Goal: Find specific page/section: Find specific page/section

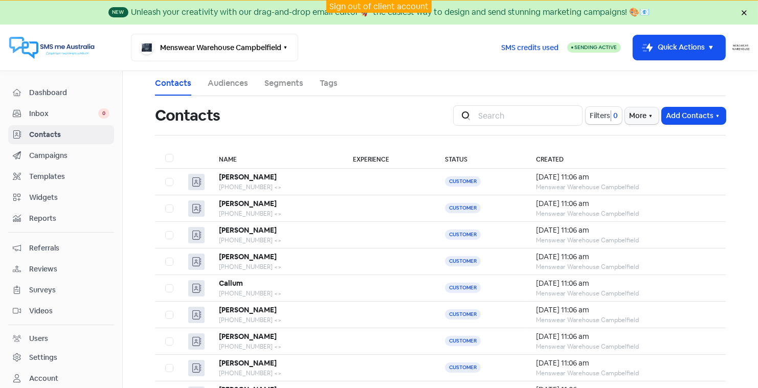
click at [373, 5] on link "Sign out of client account" at bounding box center [378, 6] width 99 height 11
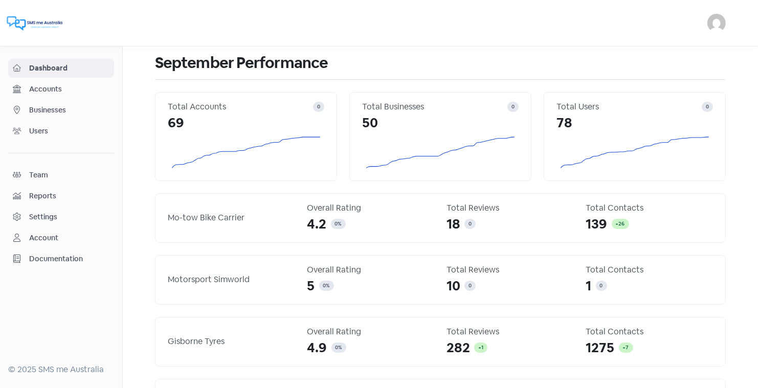
click at [51, 109] on span "Businesses" at bounding box center [69, 110] width 80 height 11
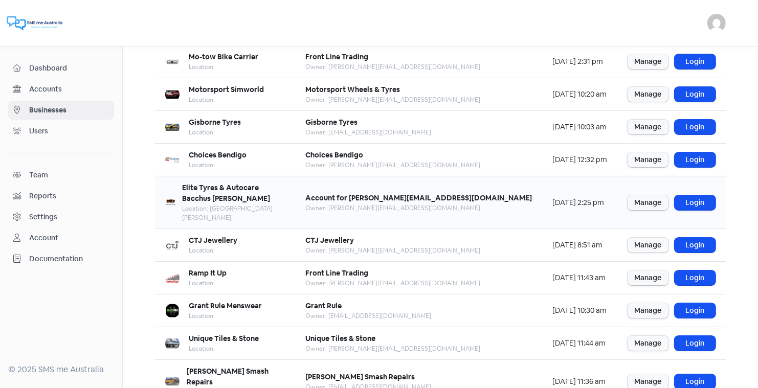
scroll to position [107, 0]
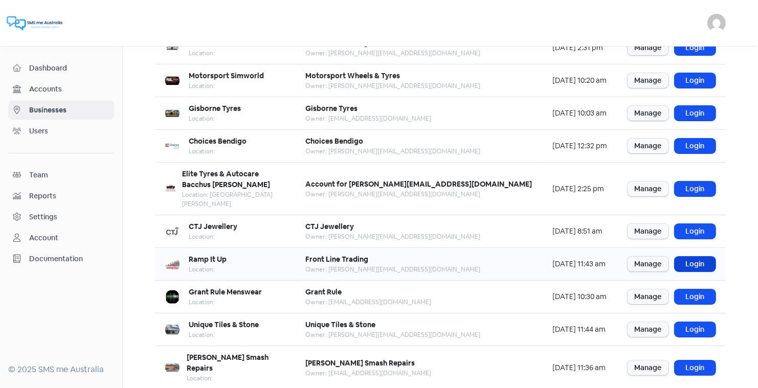
click at [697, 257] on link "Login" at bounding box center [695, 264] width 41 height 15
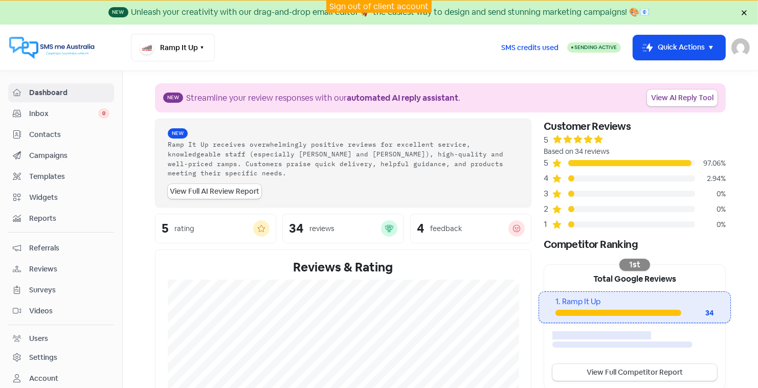
click at [50, 131] on span "Contacts" at bounding box center [69, 134] width 80 height 11
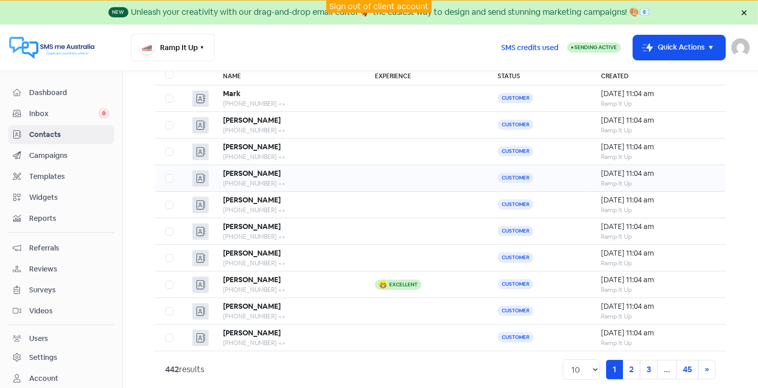
scroll to position [93, 0]
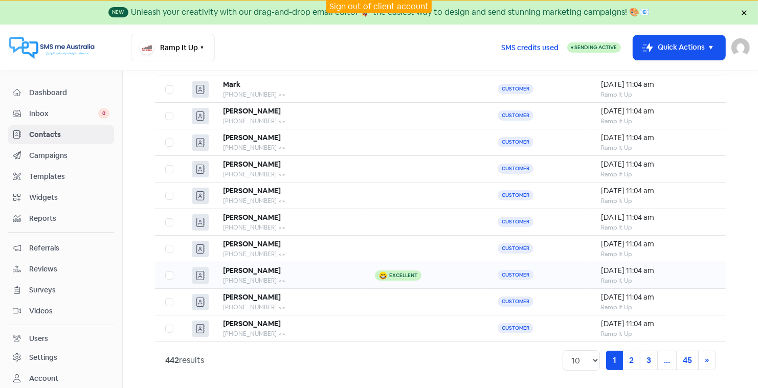
click at [244, 267] on b "Kristine" at bounding box center [252, 270] width 58 height 9
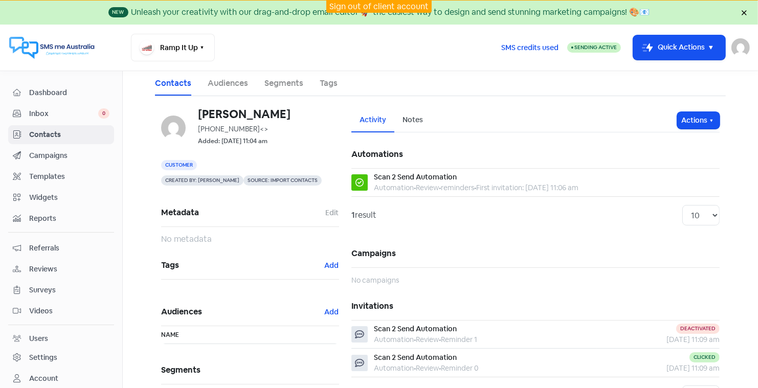
click at [46, 132] on span "Contacts" at bounding box center [69, 134] width 80 height 11
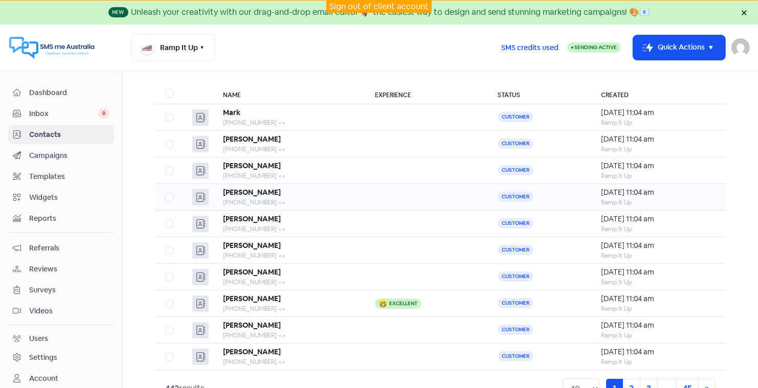
scroll to position [93, 0]
